Goal: Task Accomplishment & Management: Manage account settings

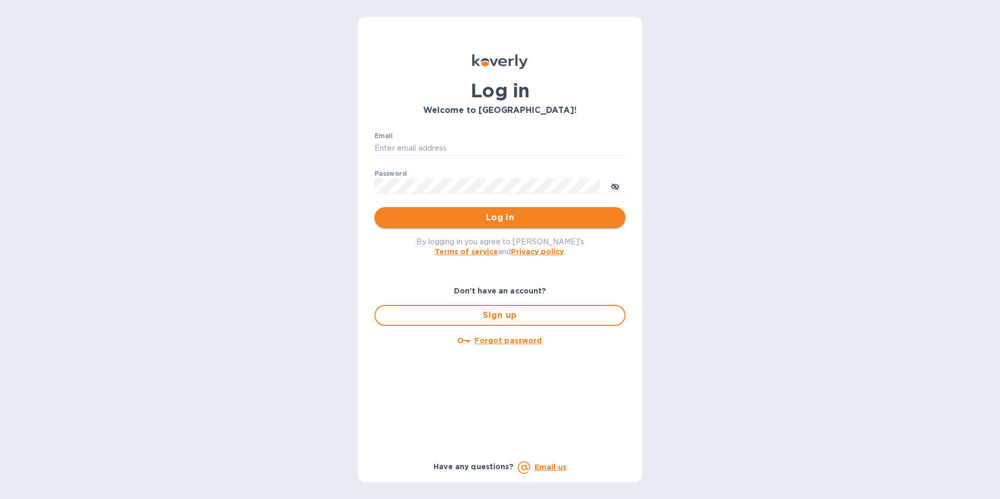
type input "[EMAIL_ADDRESS][DOMAIN_NAME]"
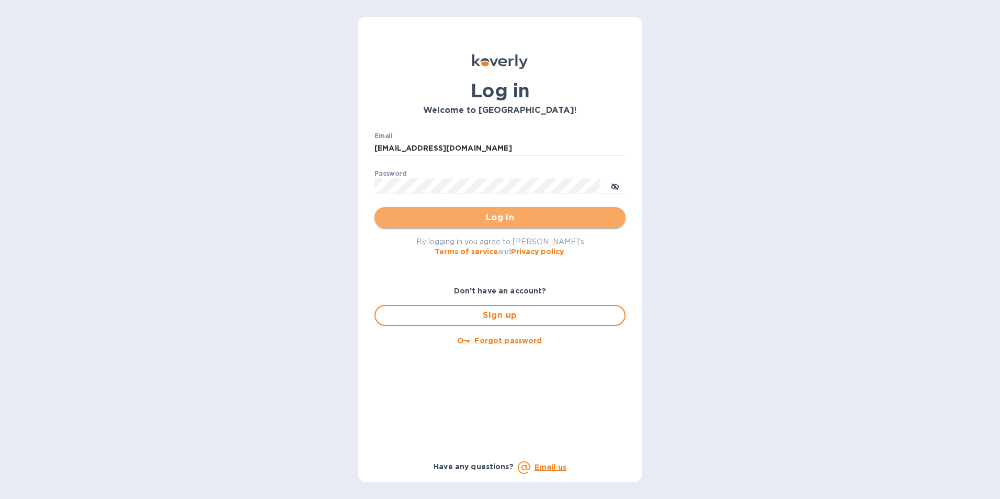
click at [489, 217] on span "Log in" at bounding box center [500, 217] width 234 height 13
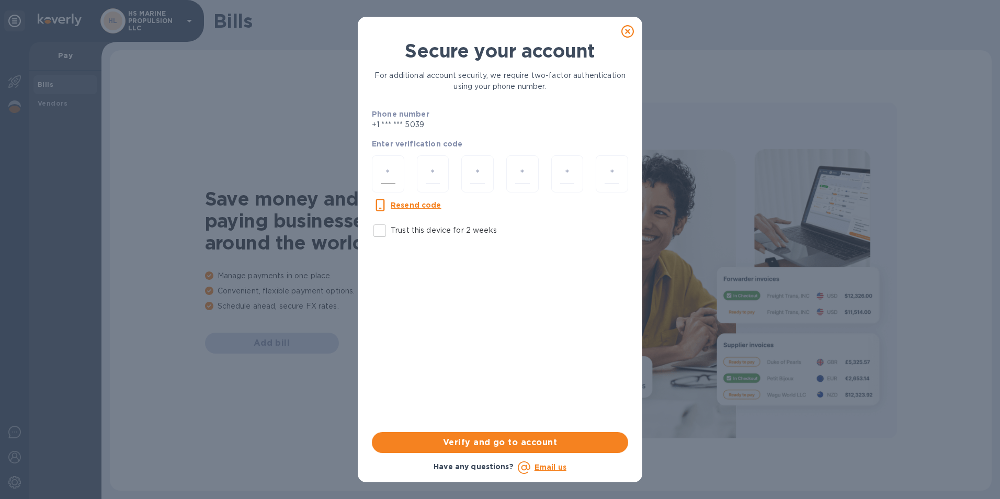
click at [401, 178] on div at bounding box center [388, 173] width 32 height 37
type input "2"
type input "1"
type input "6"
type input "8"
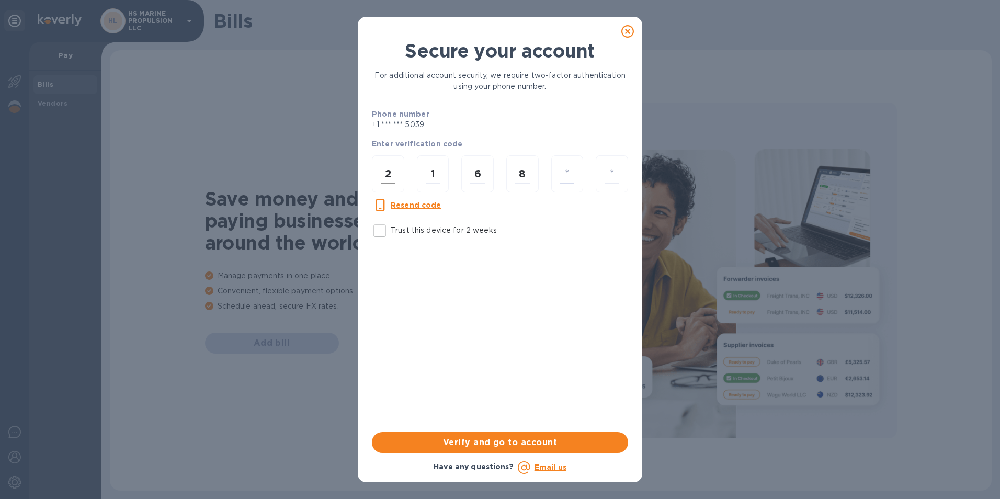
type input "8"
type input "1"
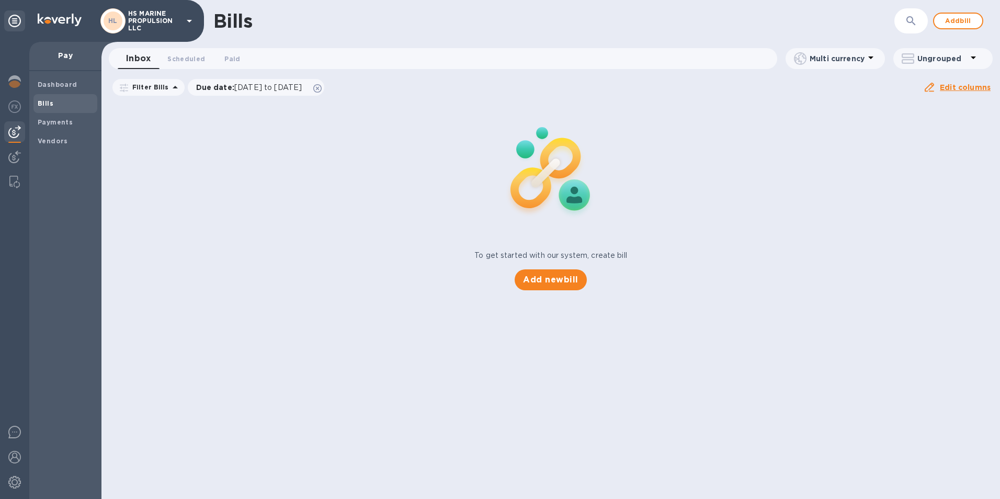
click at [44, 99] on b "Bills" at bounding box center [46, 103] width 16 height 8
click at [49, 99] on b "Bills" at bounding box center [46, 103] width 16 height 8
click at [47, 101] on b "Bills" at bounding box center [46, 103] width 16 height 8
click at [64, 82] on b "Dashboard" at bounding box center [58, 85] width 40 height 8
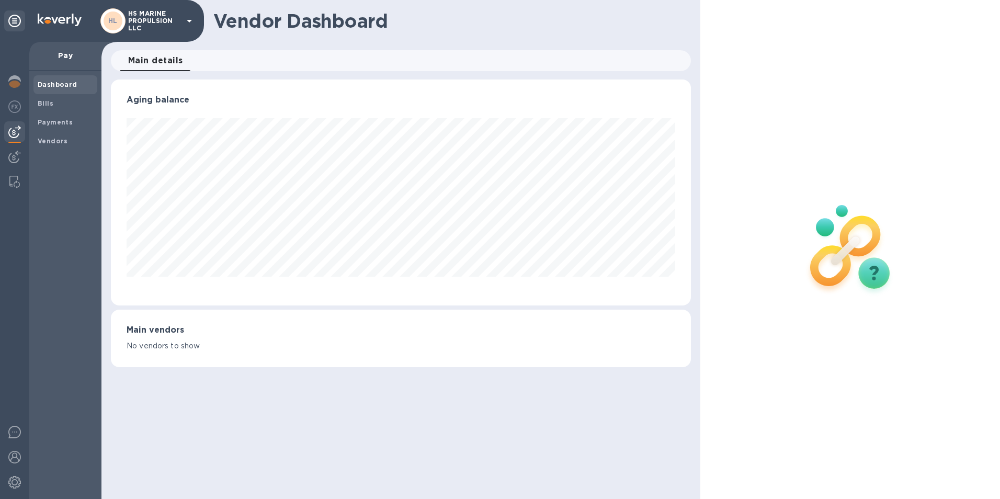
scroll to position [226, 581]
click at [48, 97] on div "Bills" at bounding box center [65, 103] width 64 height 19
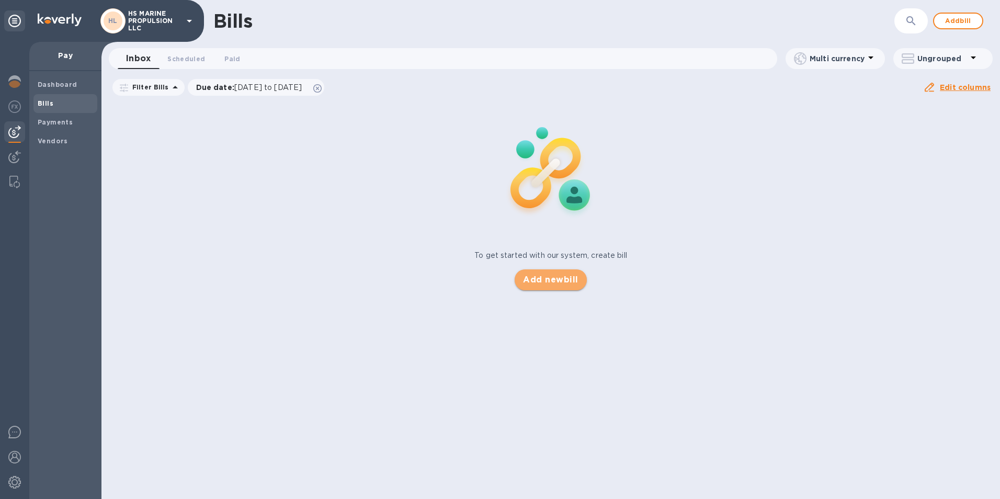
click at [545, 276] on span "Add new bill" at bounding box center [550, 280] width 55 height 13
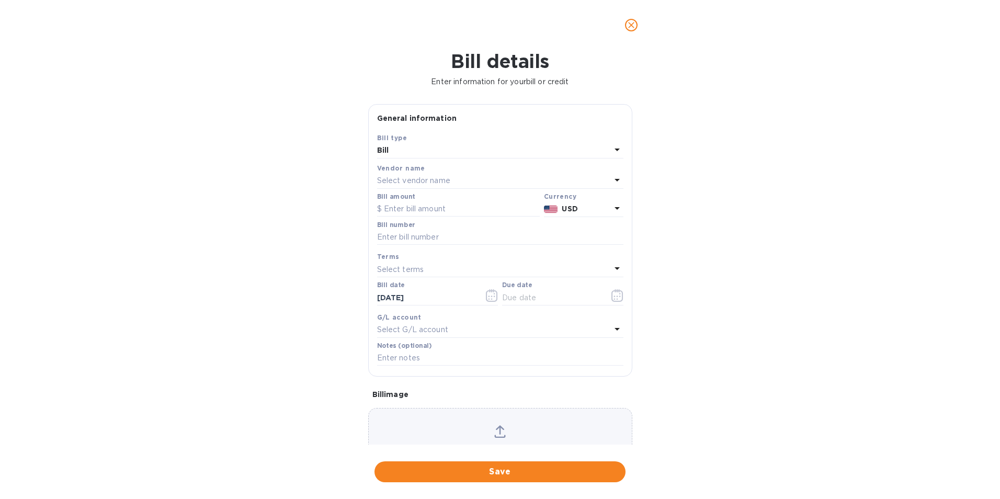
click at [451, 177] on div "Select vendor name" at bounding box center [494, 181] width 234 height 15
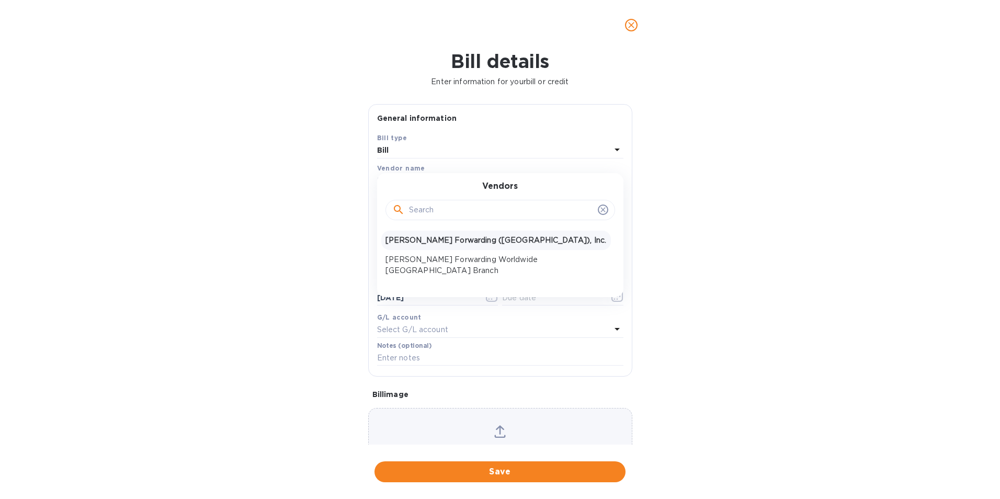
click at [421, 239] on p "JAS Forwarding (USA), Inc." at bounding box center [495, 240] width 221 height 11
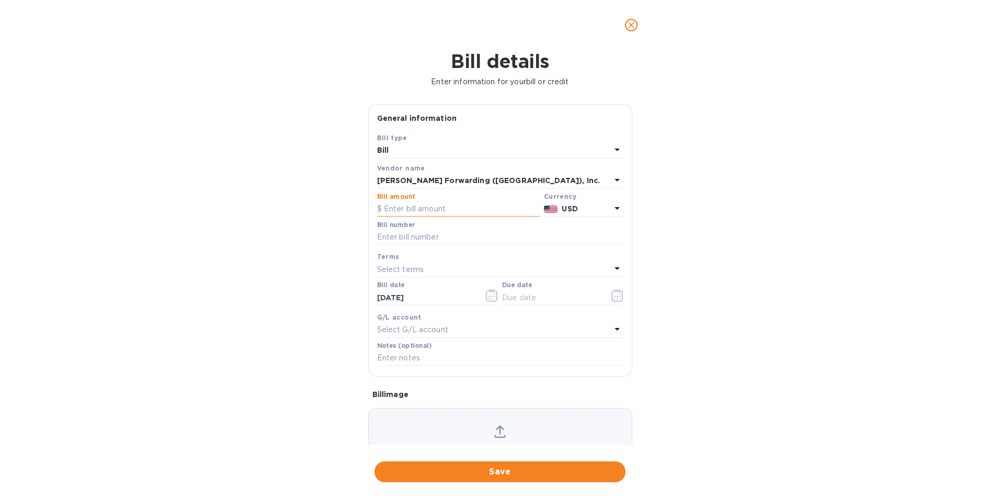
click at [460, 210] on input "text" at bounding box center [458, 209] width 163 height 16
type input "673.13"
click at [450, 233] on input "text" at bounding box center [500, 238] width 246 height 16
type input "BNA503343672"
click at [616, 265] on icon at bounding box center [617, 268] width 13 height 13
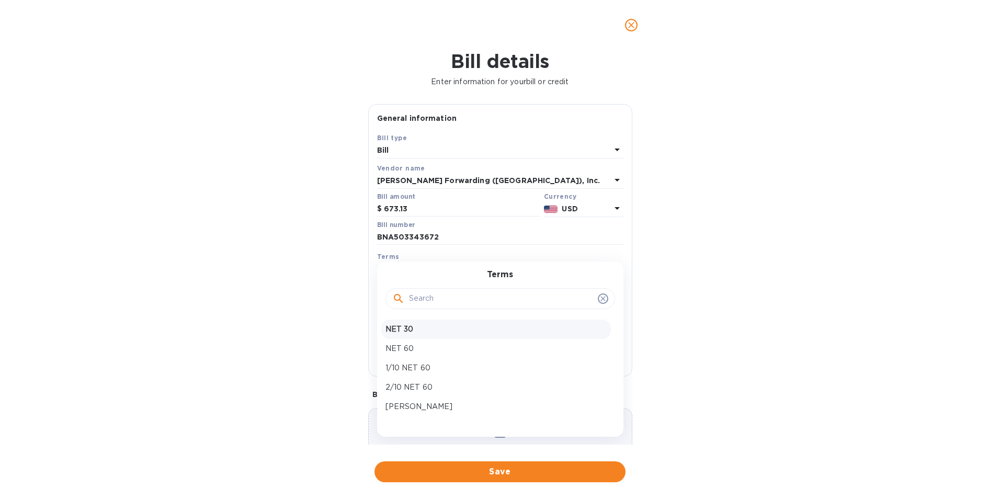
click at [397, 325] on p "NET 30" at bounding box center [495, 329] width 221 height 11
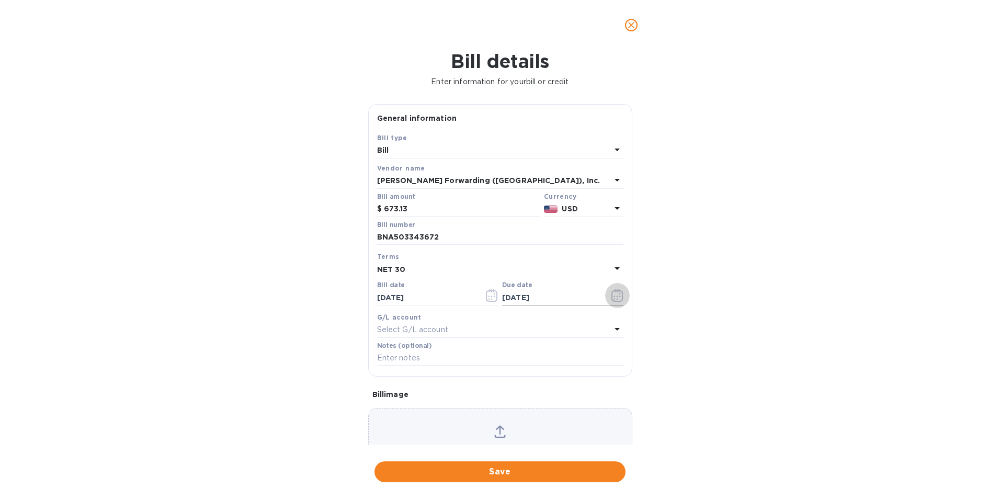
click at [614, 293] on icon "button" at bounding box center [617, 295] width 12 height 13
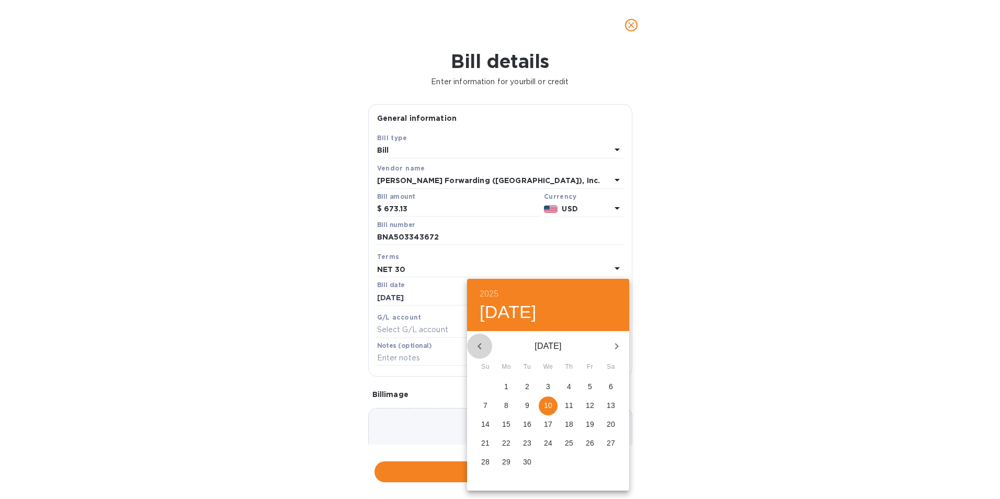
click at [478, 343] on icon "button" at bounding box center [479, 346] width 13 height 13
click at [507, 423] on p "11" at bounding box center [506, 424] width 8 height 10
type input "08/11/2025"
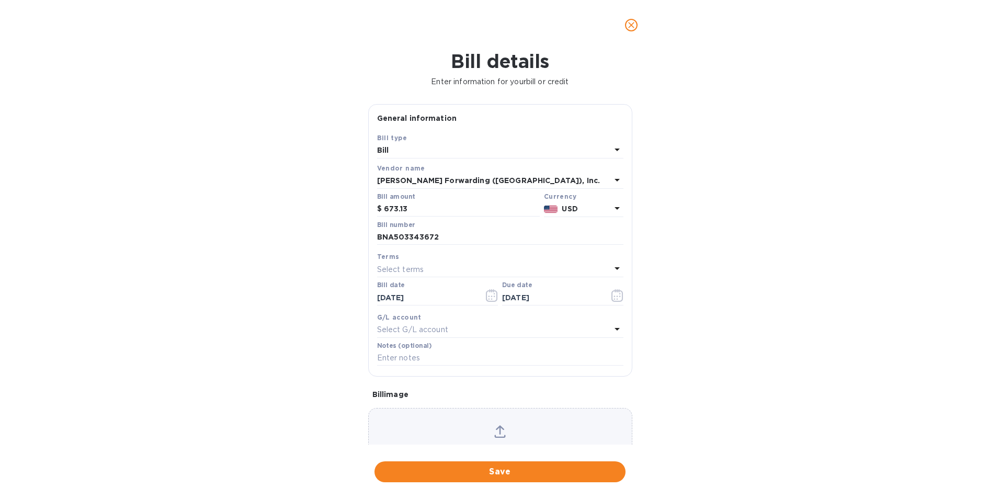
scroll to position [51, 0]
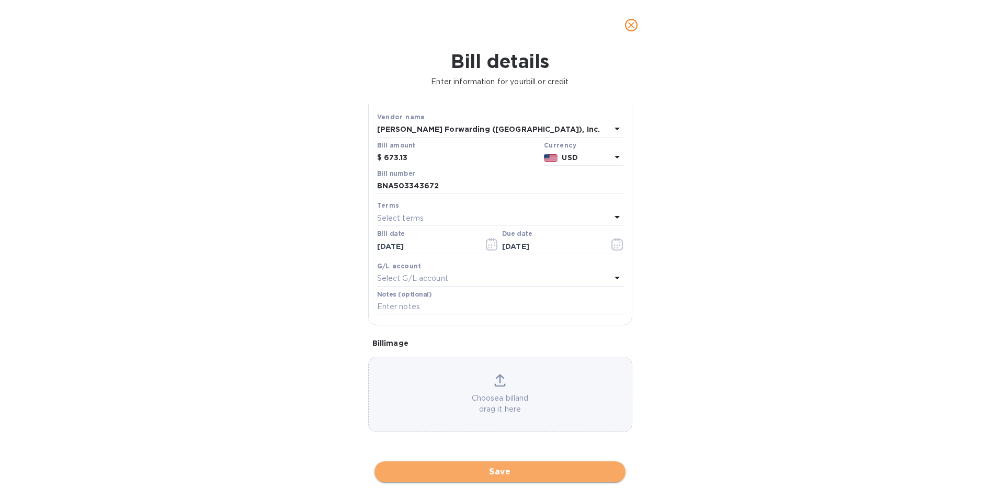
click at [520, 471] on span "Save" at bounding box center [500, 472] width 234 height 13
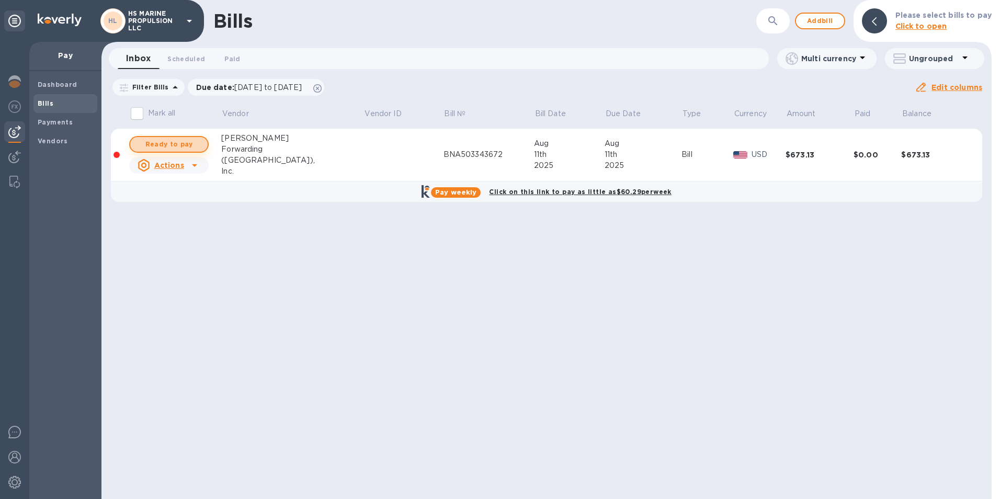
click at [197, 144] on span "Ready to pay" at bounding box center [169, 144] width 61 height 13
checkbox input "true"
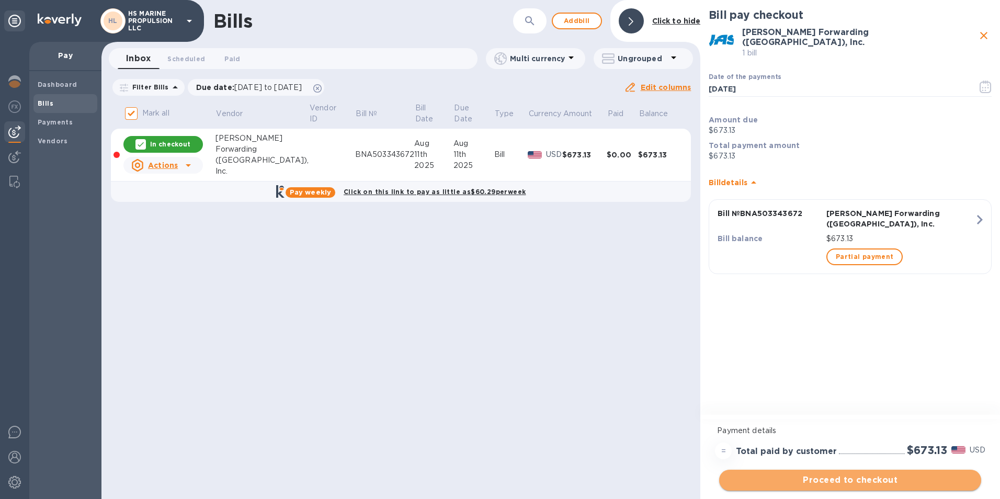
click at [894, 481] on span "Proceed to checkout" at bounding box center [850, 480] width 245 height 13
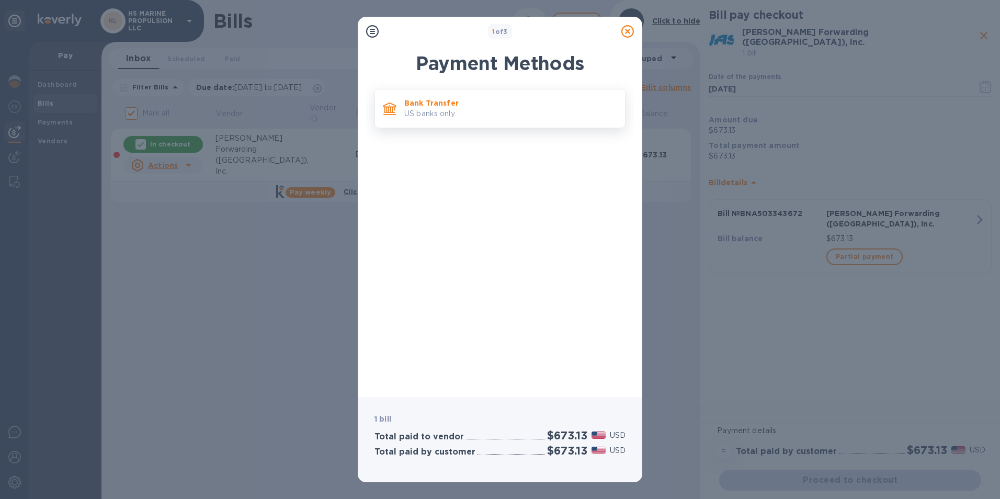
click at [432, 114] on p "US banks only." at bounding box center [510, 113] width 212 height 11
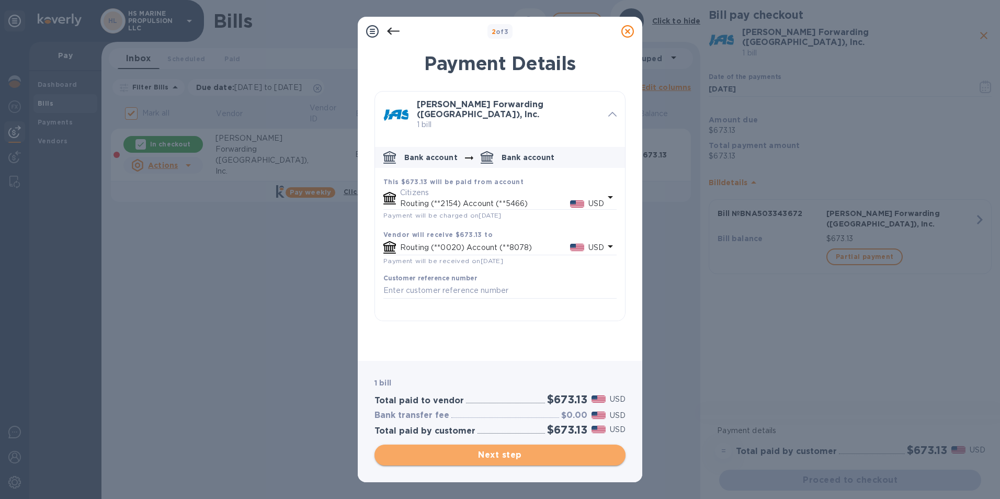
click at [497, 460] on span "Next step" at bounding box center [500, 455] width 234 height 13
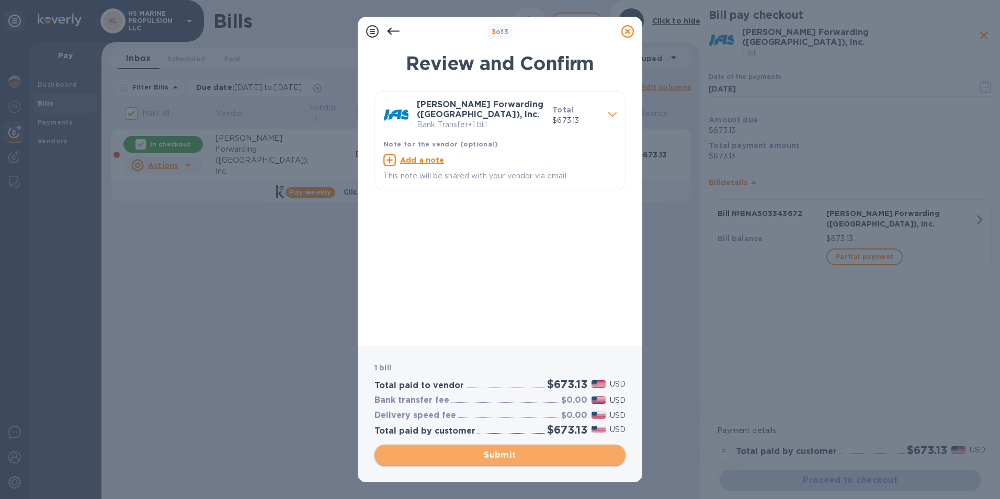
click at [497, 458] on span "Submit" at bounding box center [500, 455] width 234 height 13
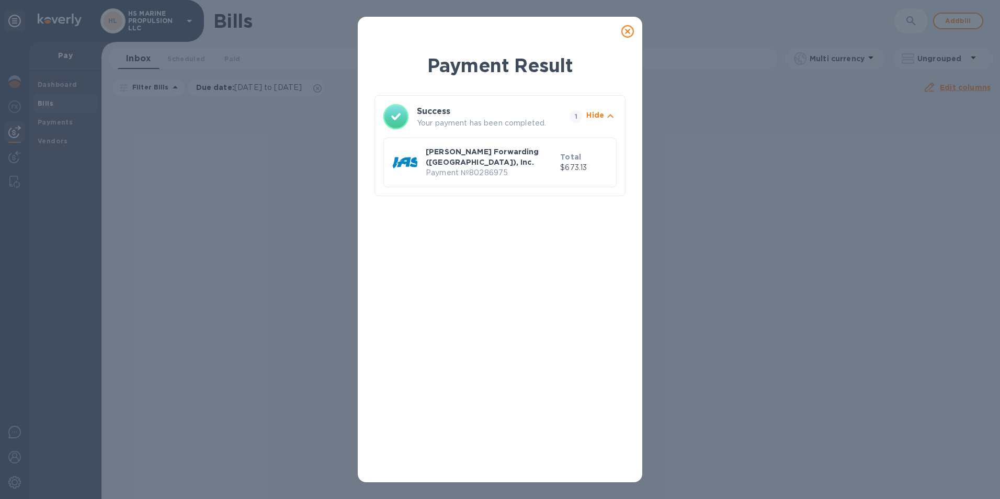
click at [626, 27] on icon at bounding box center [627, 31] width 13 height 13
